Goal: Task Accomplishment & Management: Manage account settings

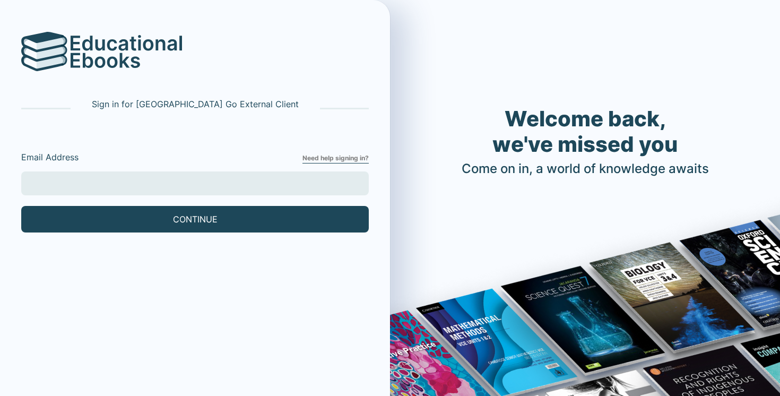
click at [241, 186] on input "Email Address" at bounding box center [195, 183] width 348 height 24
type input "[EMAIL_ADDRESS][DOMAIN_NAME]"
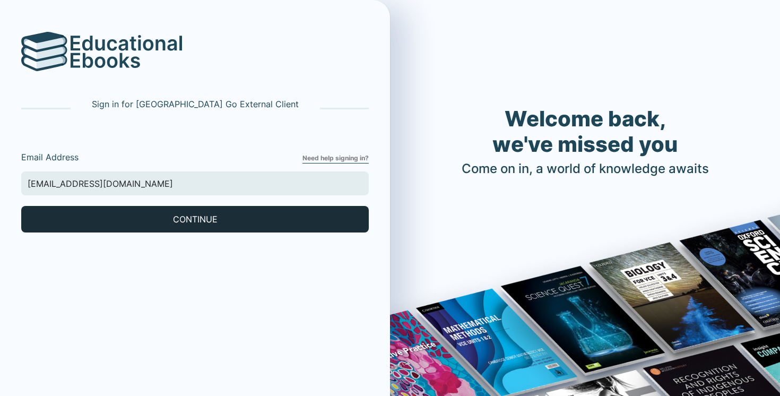
click at [123, 206] on button "CONTINUE" at bounding box center [195, 219] width 348 height 27
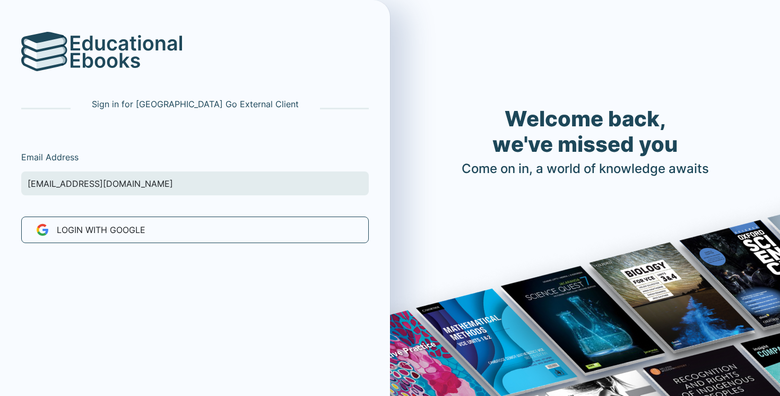
click at [123, 259] on div "Sign in for [GEOGRAPHIC_DATA] Go External Client Email Address [EMAIL_ADDRESS][…" at bounding box center [195, 233] width 390 height 467
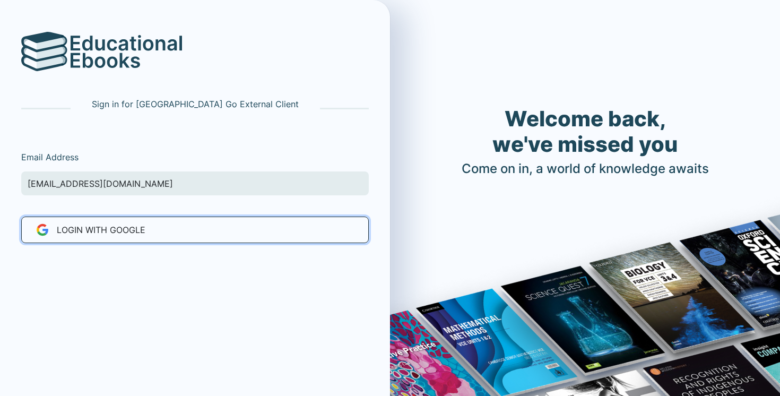
click at [123, 236] on span "LOGIN WITH Google" at bounding box center [101, 229] width 89 height 13
click at [185, 231] on button "LOGIN WITH Google" at bounding box center [195, 229] width 348 height 27
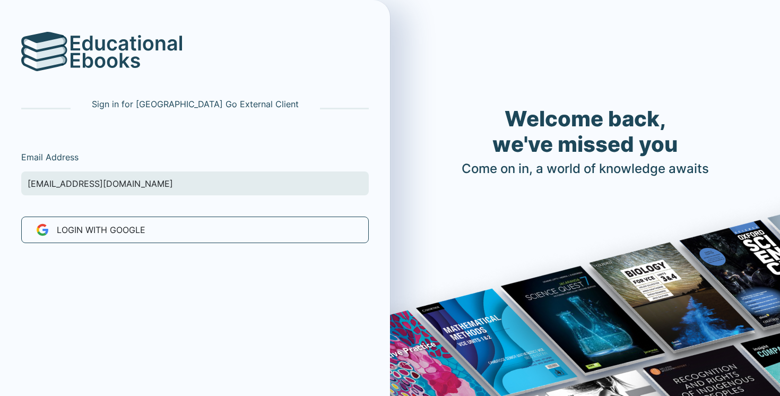
click at [171, 215] on div "LOGIN WITH Google" at bounding box center [195, 225] width 356 height 35
